Goal: Use online tool/utility: Utilize a website feature to perform a specific function

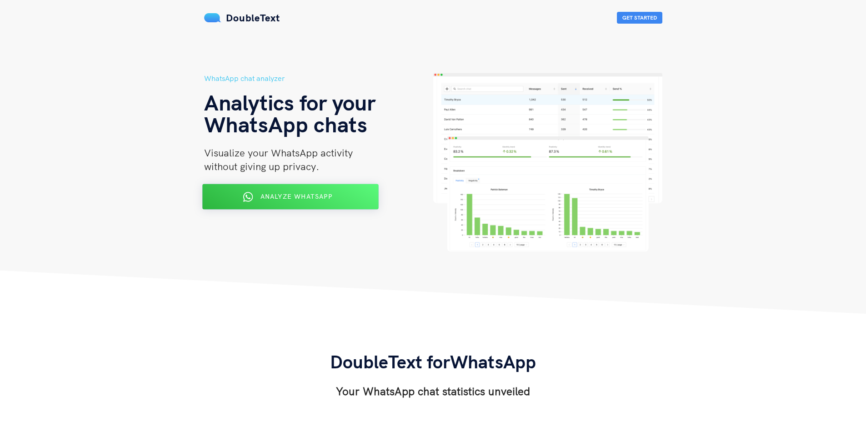
click at [322, 192] on div "Analyze WhatsApp" at bounding box center [290, 197] width 144 height 15
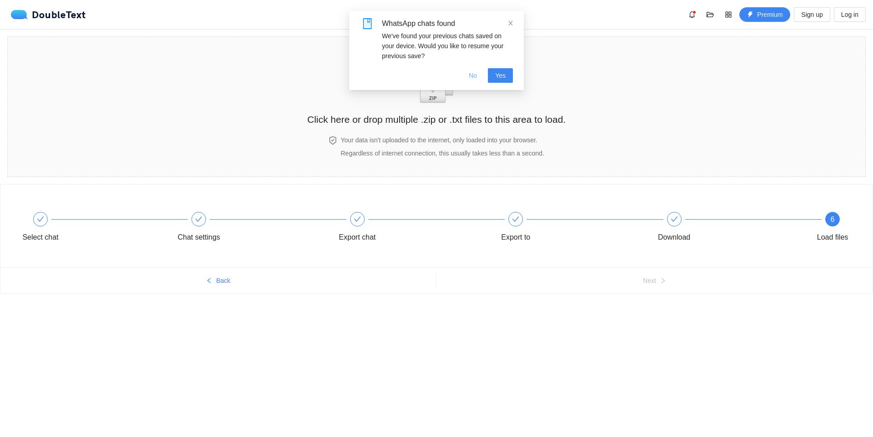
click at [475, 77] on span "No" at bounding box center [473, 75] width 8 height 10
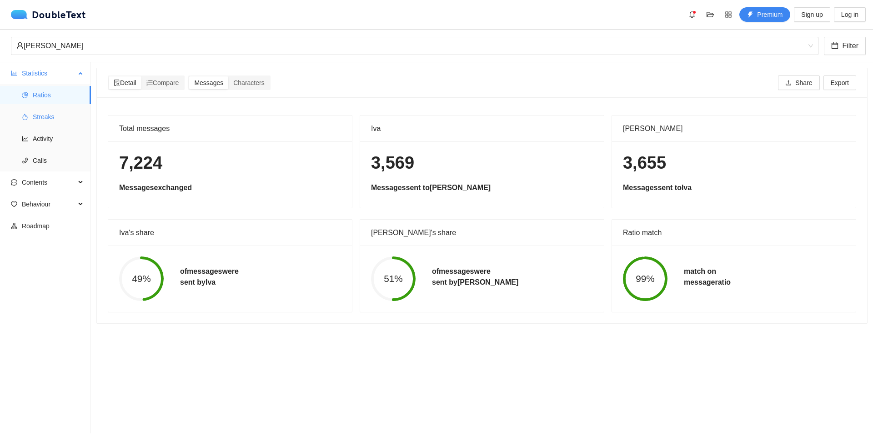
click at [48, 118] on span "Streaks" at bounding box center [58, 117] width 51 height 18
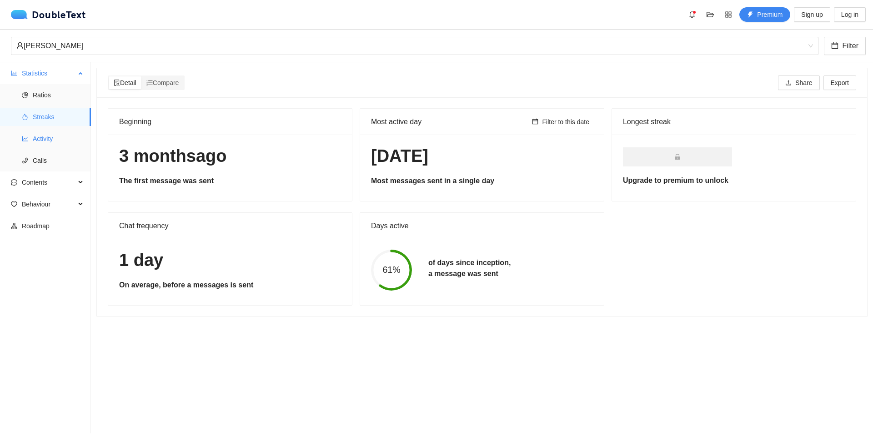
click at [40, 137] on span "Activity" at bounding box center [58, 139] width 51 height 18
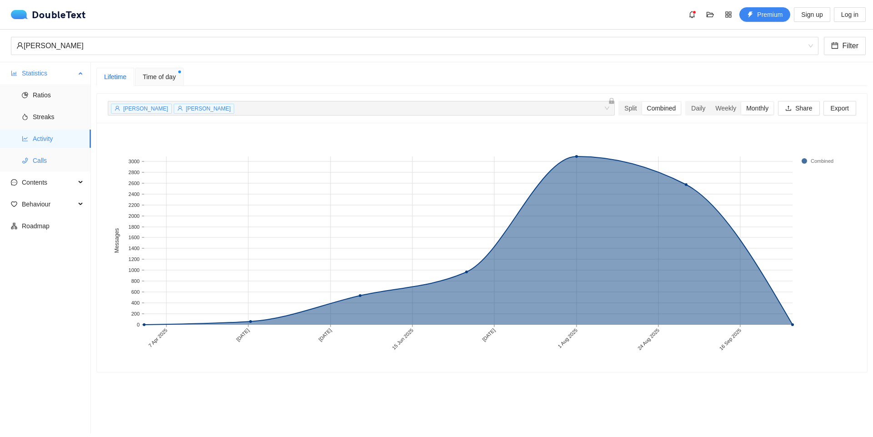
click at [30, 160] on li "Calls" at bounding box center [45, 160] width 91 height 18
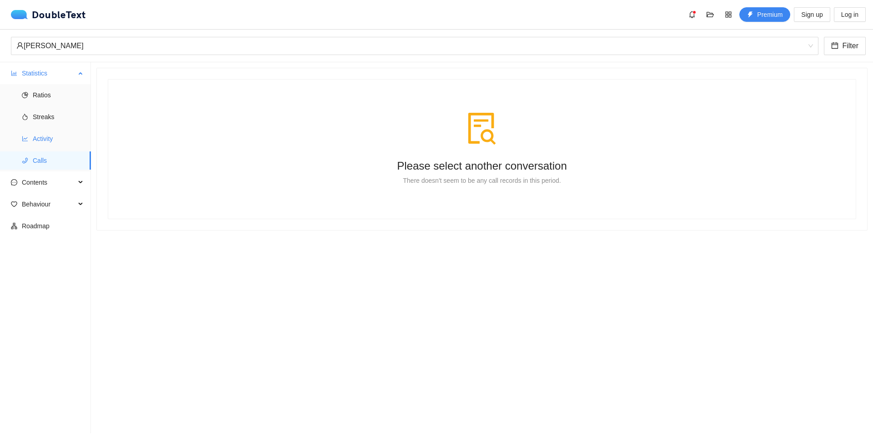
click at [44, 137] on span "Activity" at bounding box center [58, 139] width 51 height 18
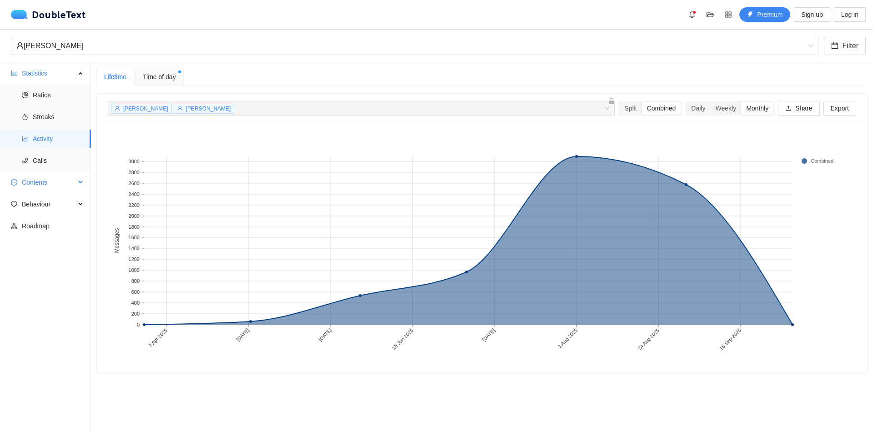
click at [35, 178] on span "Contents" at bounding box center [49, 182] width 54 height 18
click at [40, 202] on span "Word Cloud" at bounding box center [58, 204] width 51 height 18
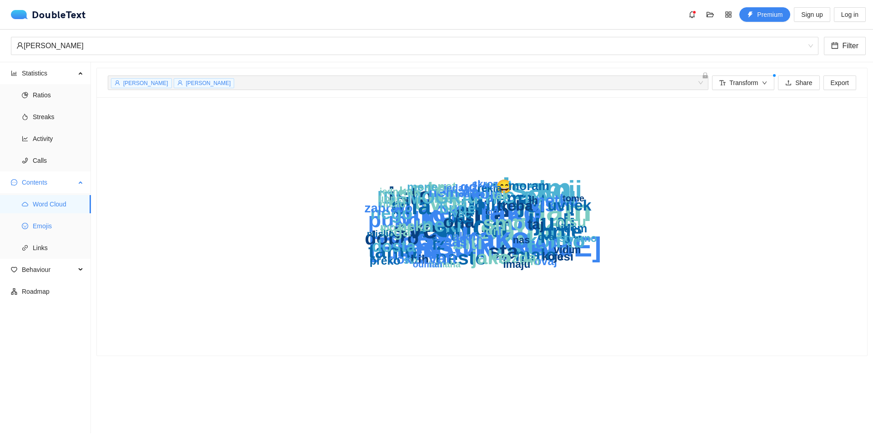
click at [33, 222] on span "Emojis" at bounding box center [58, 226] width 51 height 18
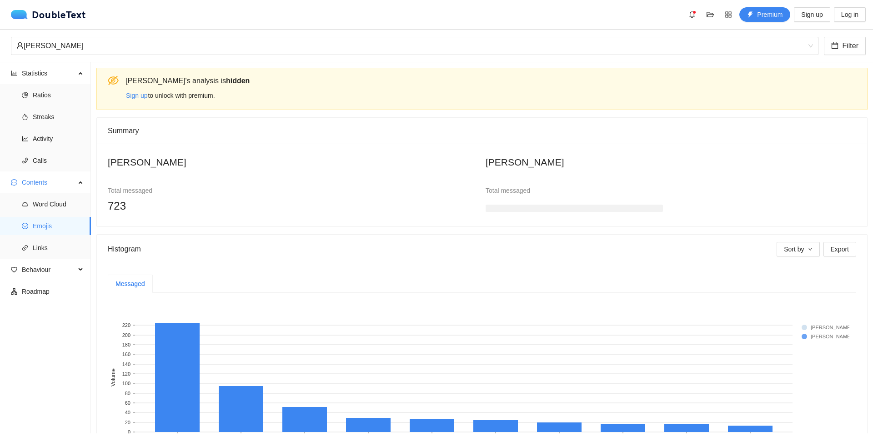
scroll to position [75, 0]
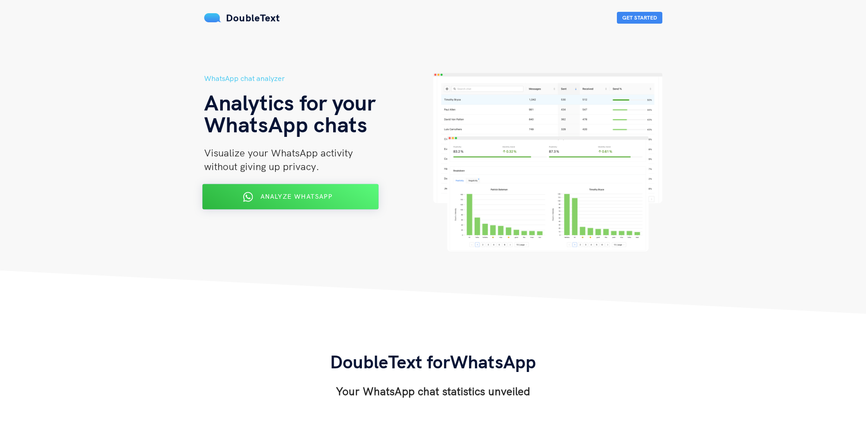
click at [316, 197] on span "Analyze WhatsApp" at bounding box center [296, 196] width 72 height 8
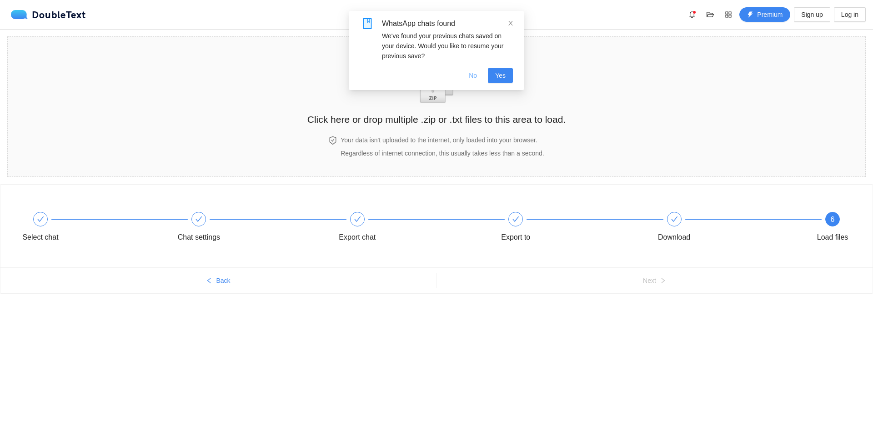
click at [472, 75] on span "No" at bounding box center [473, 75] width 8 height 10
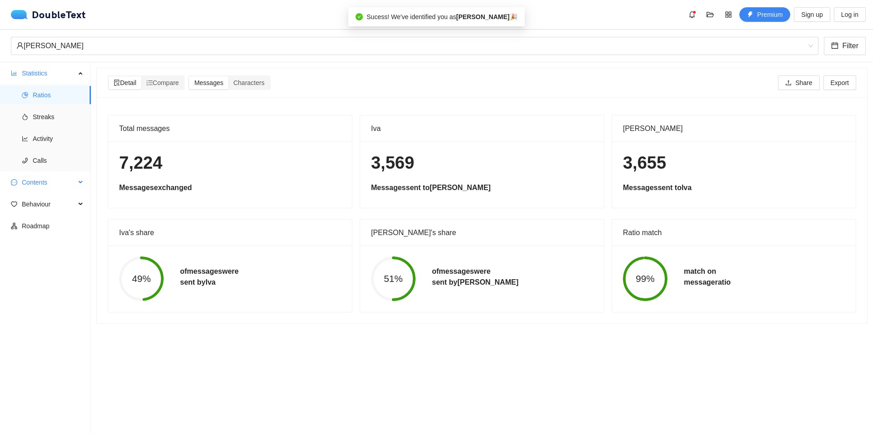
click at [47, 177] on span "Contents" at bounding box center [49, 182] width 54 height 18
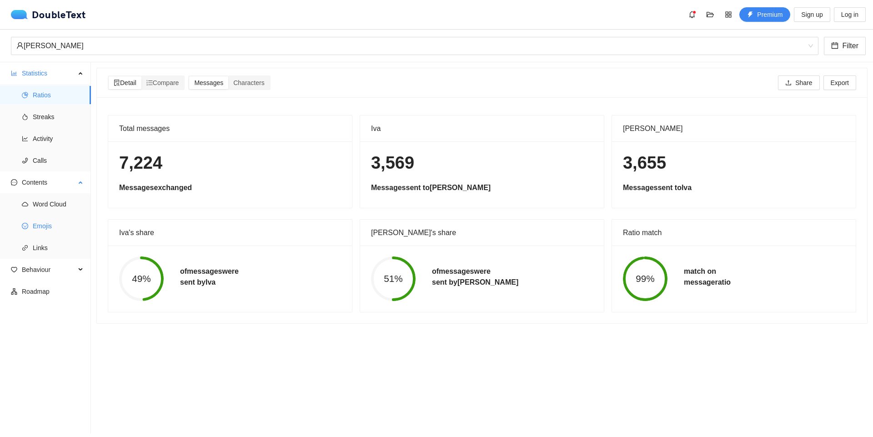
click at [40, 222] on span "Emojis" at bounding box center [58, 226] width 51 height 18
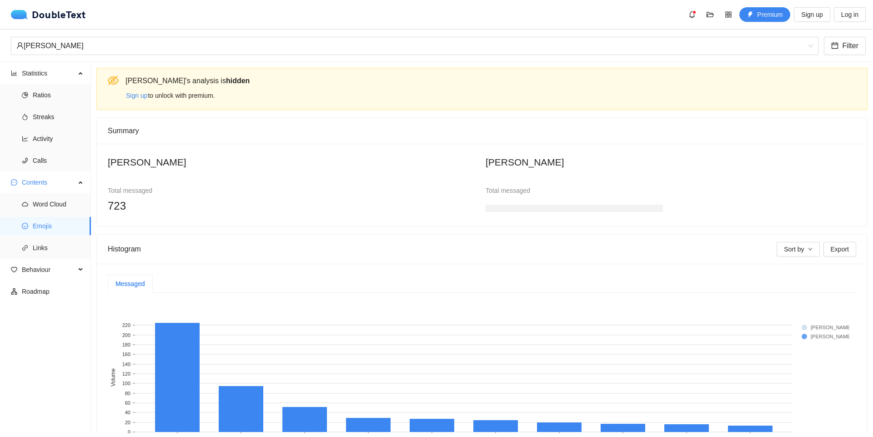
click at [240, 137] on div "Summary" at bounding box center [482, 131] width 748 height 26
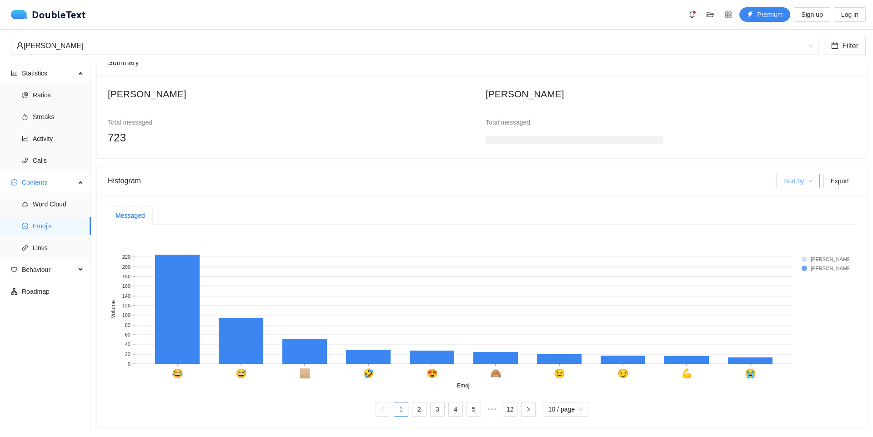
click at [798, 174] on button "Sort by" at bounding box center [797, 181] width 43 height 15
click at [785, 223] on span "Iva" at bounding box center [801, 221] width 52 height 10
